Goal: Task Accomplishment & Management: Manage account settings

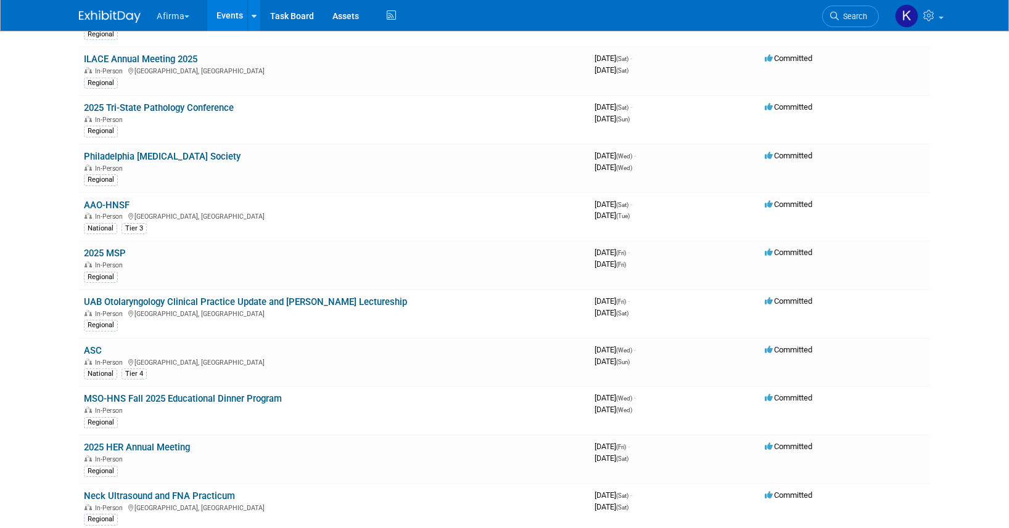
click at [178, 16] on button "Afirma" at bounding box center [179, 13] width 49 height 27
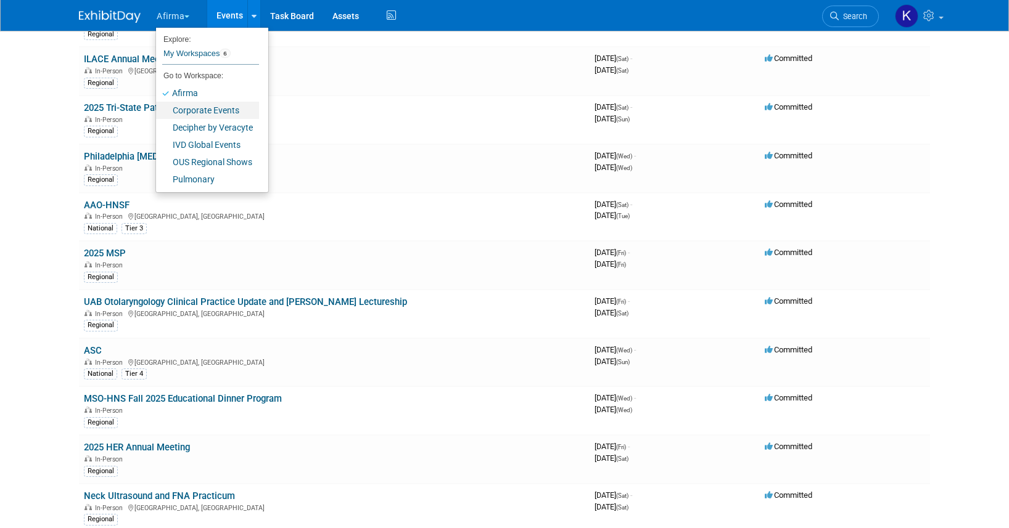
click at [185, 109] on link "Corporate Events" at bounding box center [207, 110] width 103 height 17
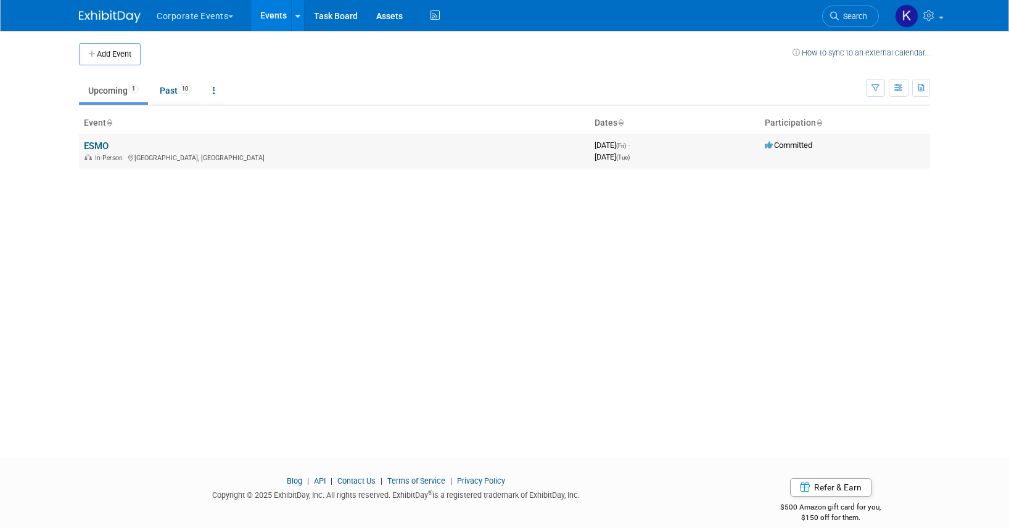
click at [91, 143] on link "ESMO" at bounding box center [96, 146] width 25 height 11
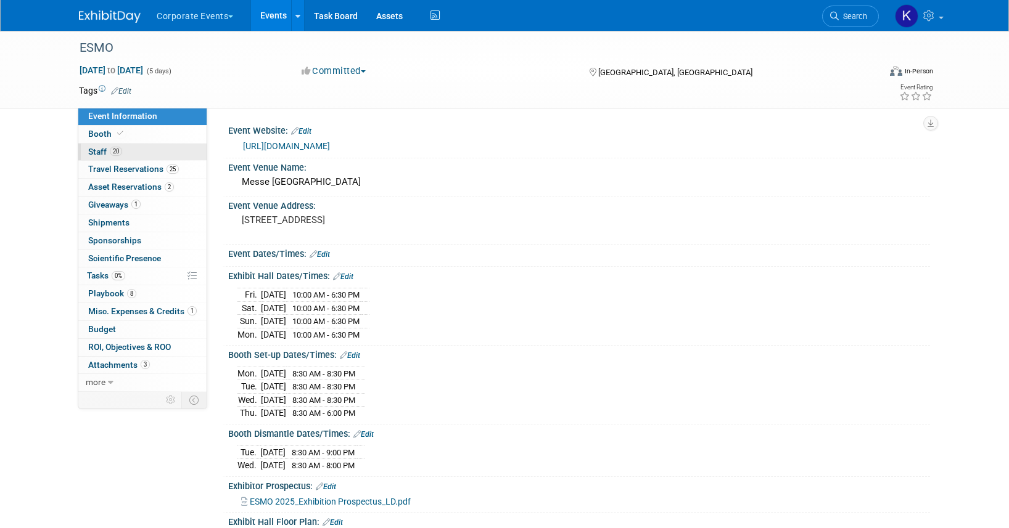
click at [149, 149] on link "20 Staff 20" at bounding box center [142, 152] width 128 height 17
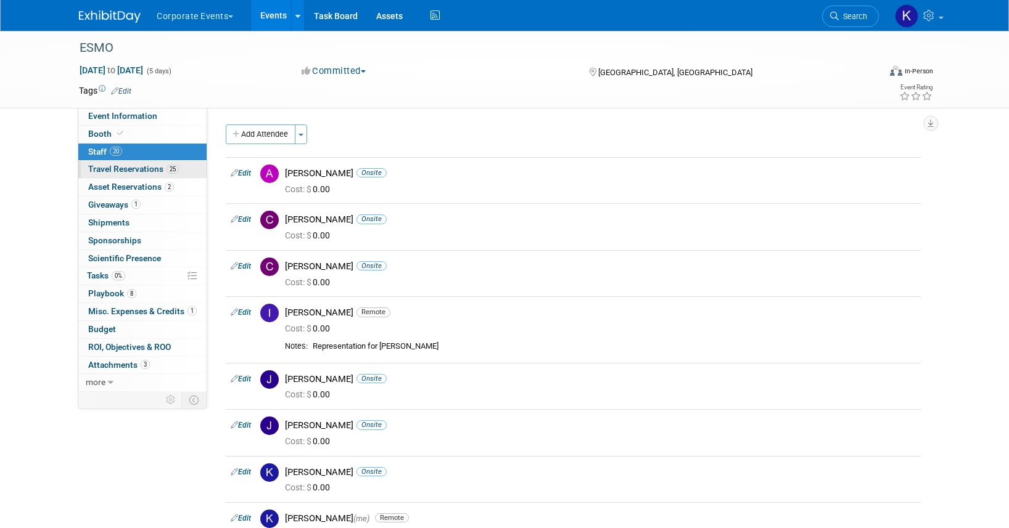
click at [142, 174] on link "25 Travel Reservations 25" at bounding box center [142, 169] width 128 height 17
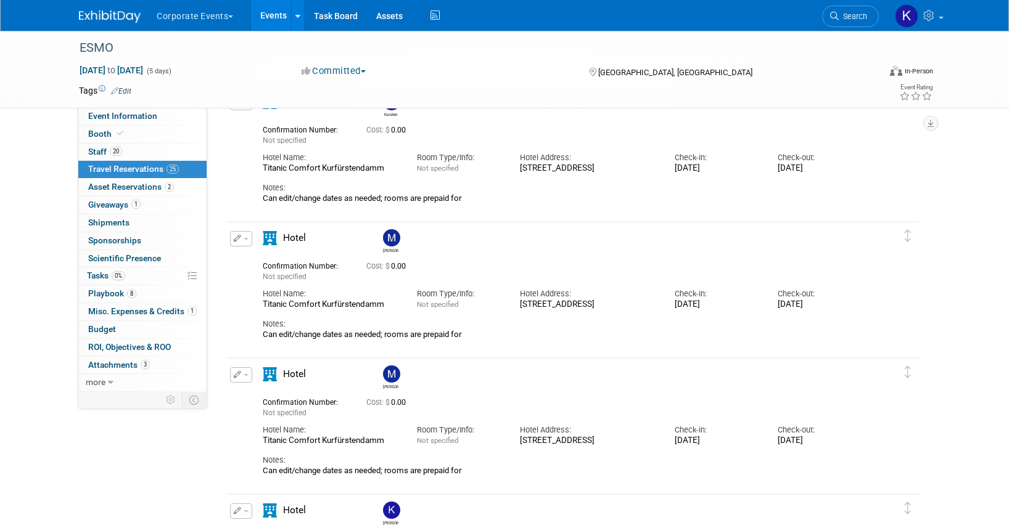
scroll to position [887, 0]
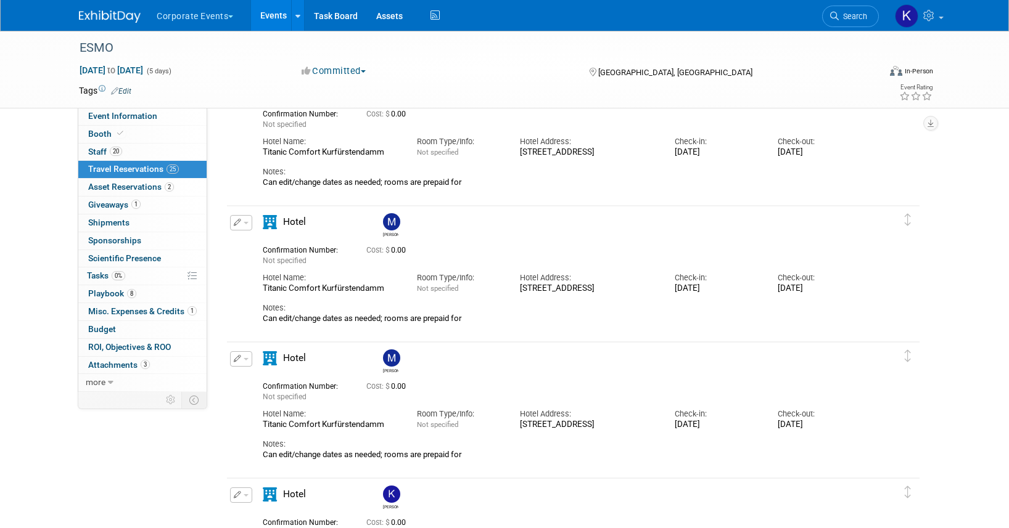
click at [242, 225] on button "button" at bounding box center [241, 222] width 22 height 15
click at [255, 241] on button "Edit Reservation" at bounding box center [283, 244] width 104 height 18
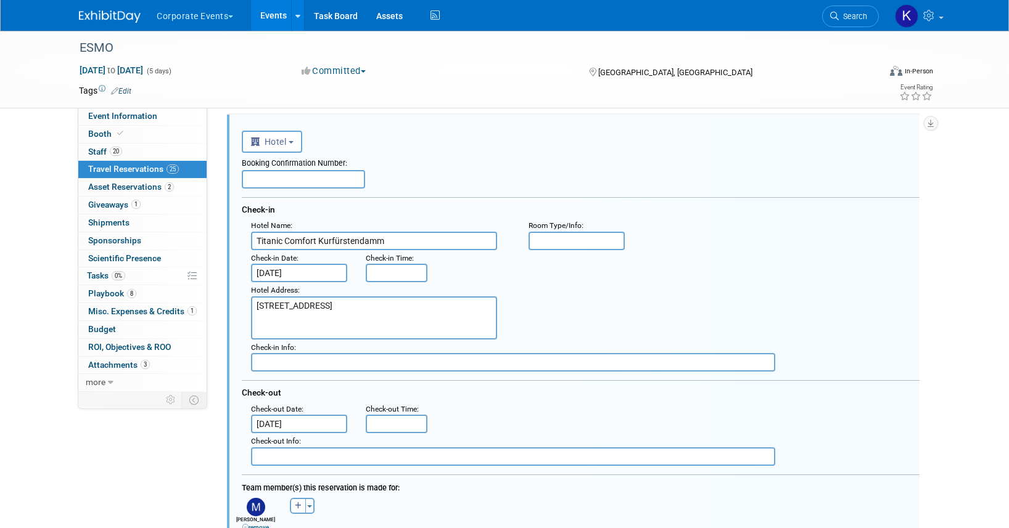
scroll to position [988, 0]
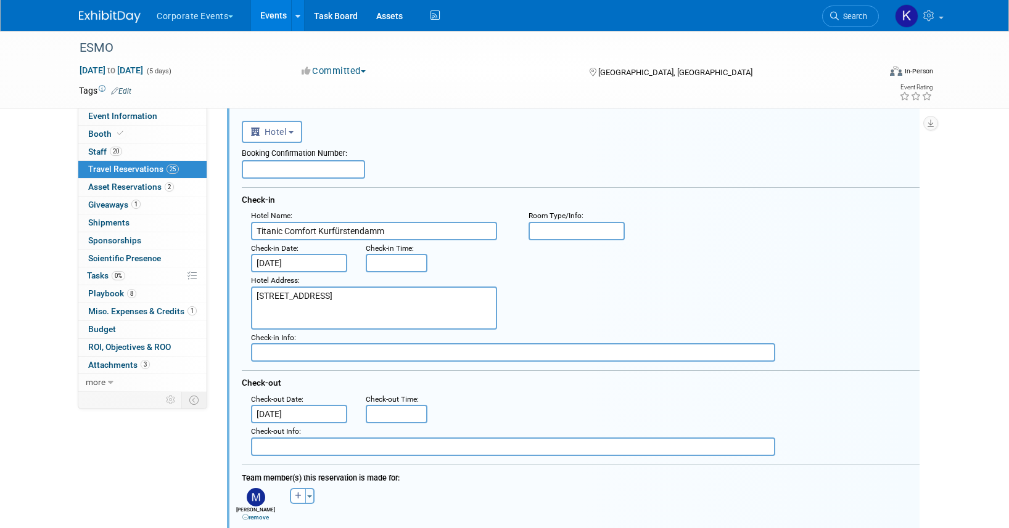
click at [295, 416] on input "[DATE]" at bounding box center [299, 414] width 96 height 18
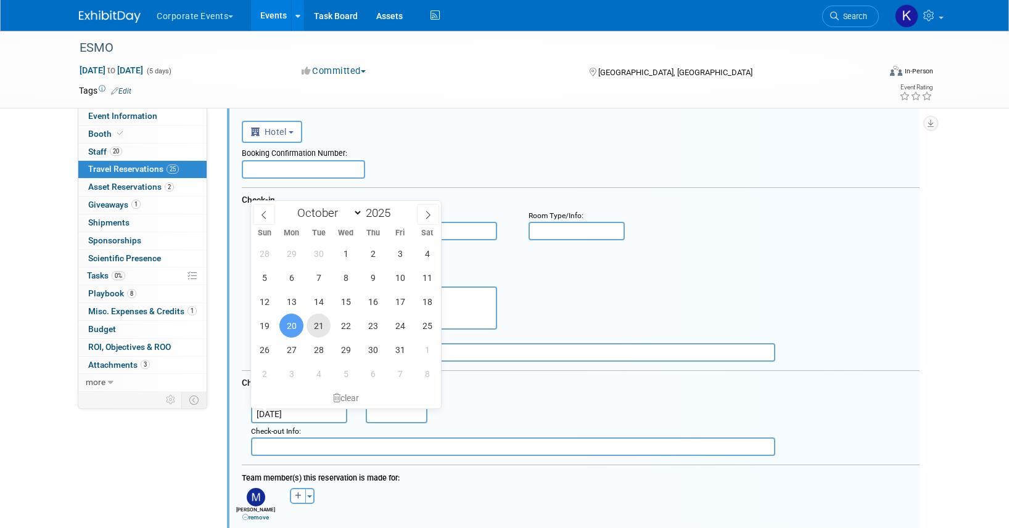
click at [309, 322] on span "21" at bounding box center [318, 326] width 24 height 24
type input "[DATE]"
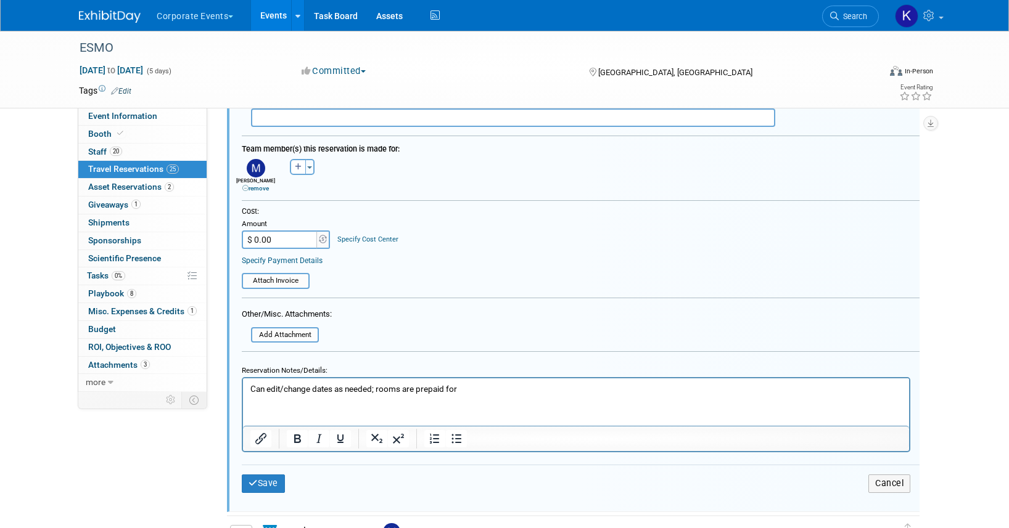
scroll to position [1349, 0]
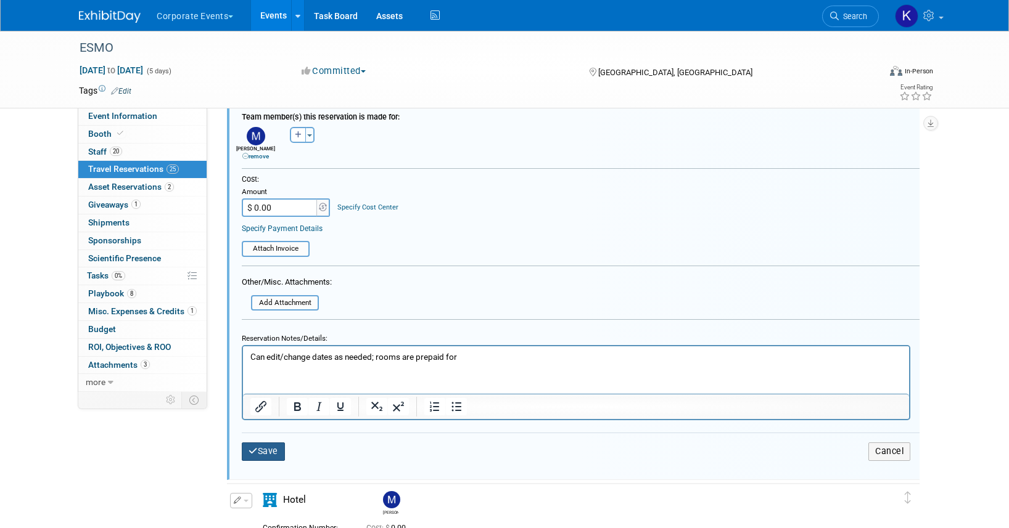
click at [277, 451] on button "Save" at bounding box center [263, 452] width 43 height 18
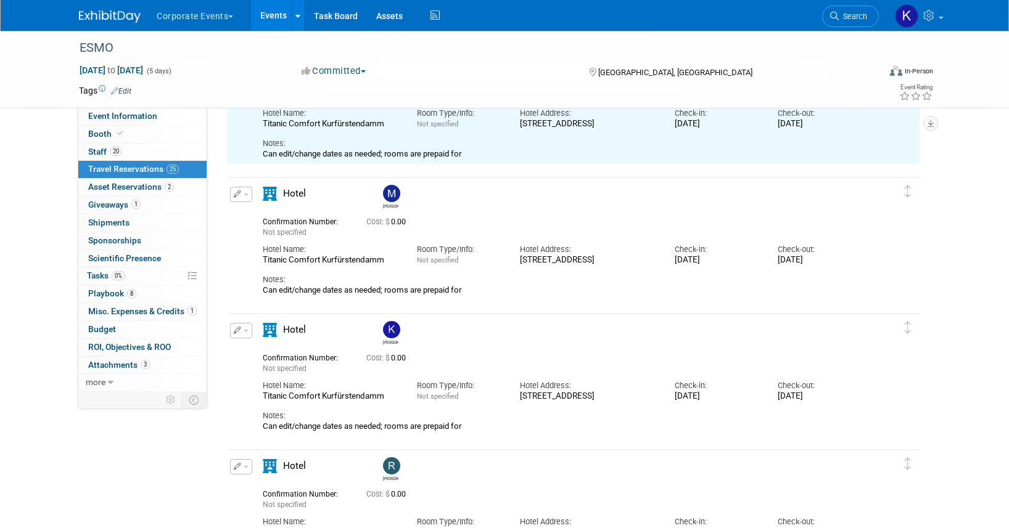
scroll to position [953, 0]
